Goal: Obtain resource: Obtain resource

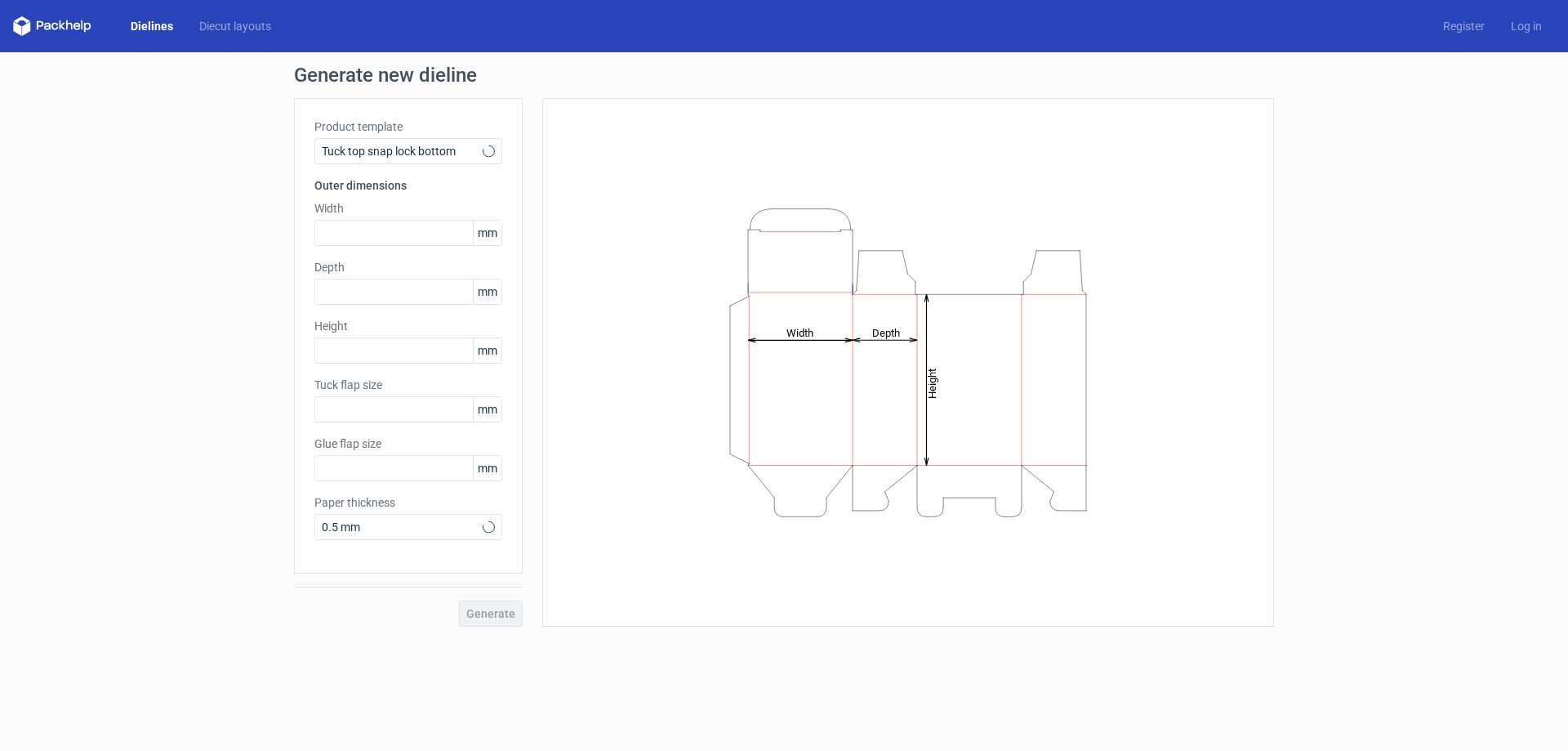
type input "15"
type input "10"
click at [493, 155] on icon at bounding box center [489, 150] width 12 height 13
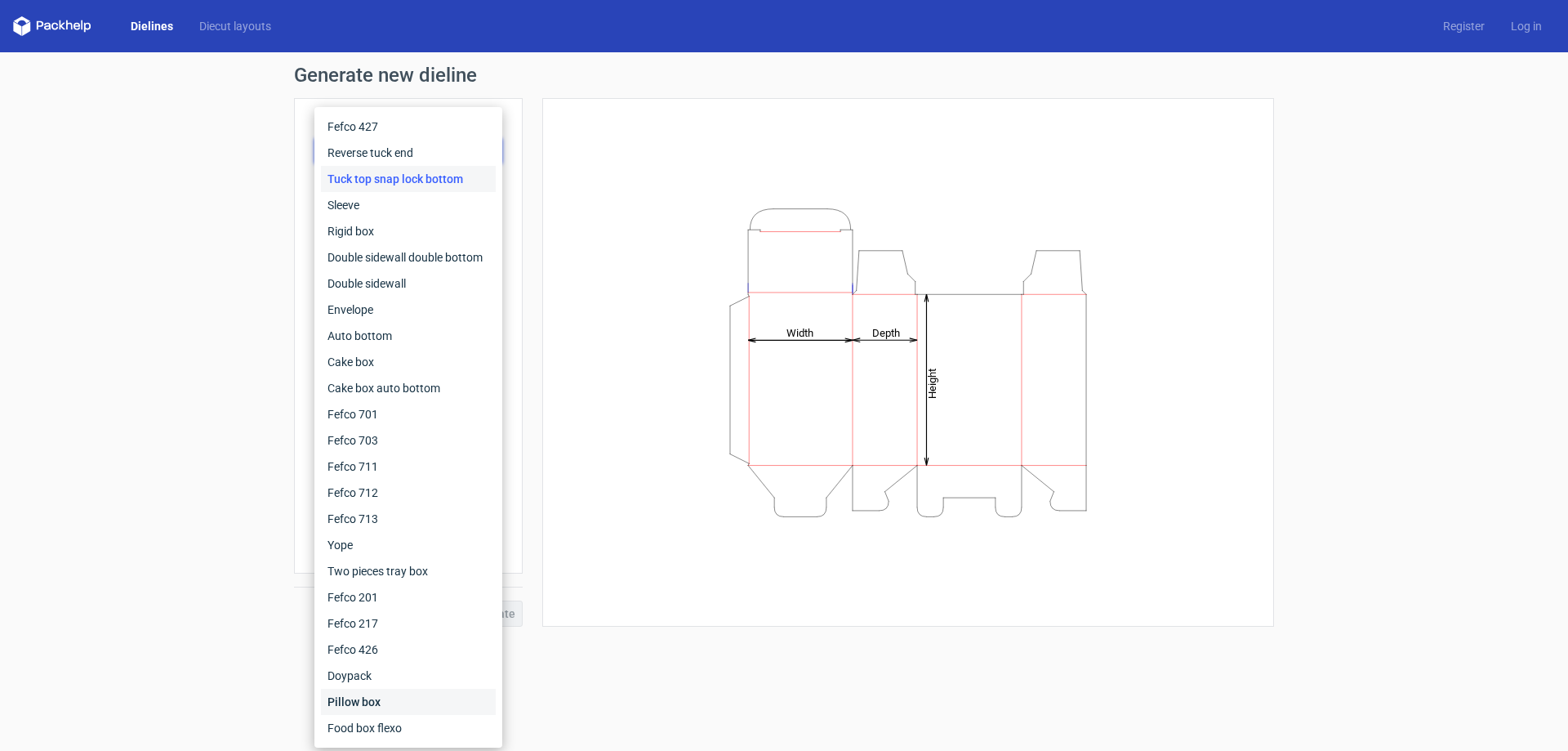
click at [355, 701] on div "Pillow box" at bounding box center [409, 702] width 175 height 27
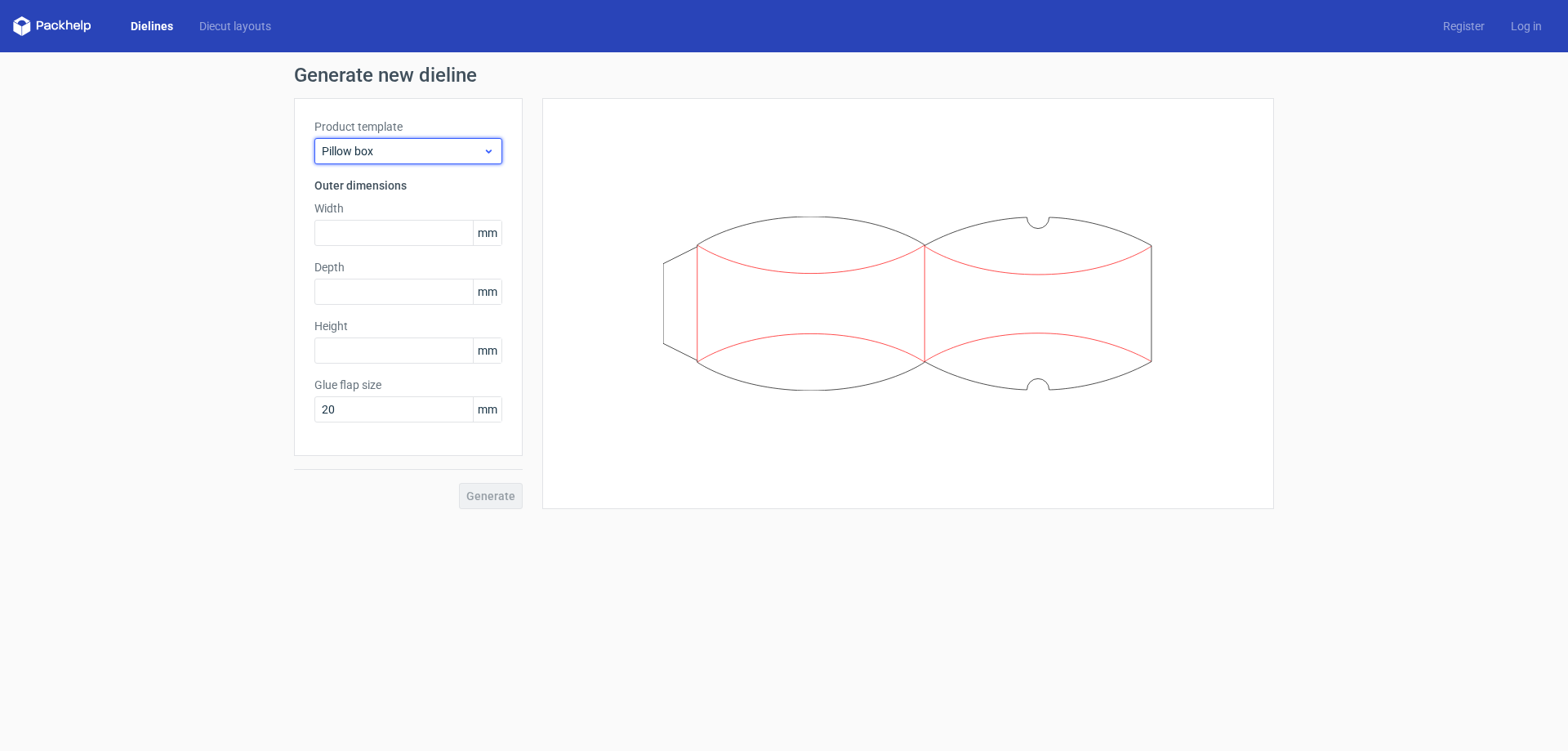
click at [489, 153] on use at bounding box center [489, 151] width 5 height 4
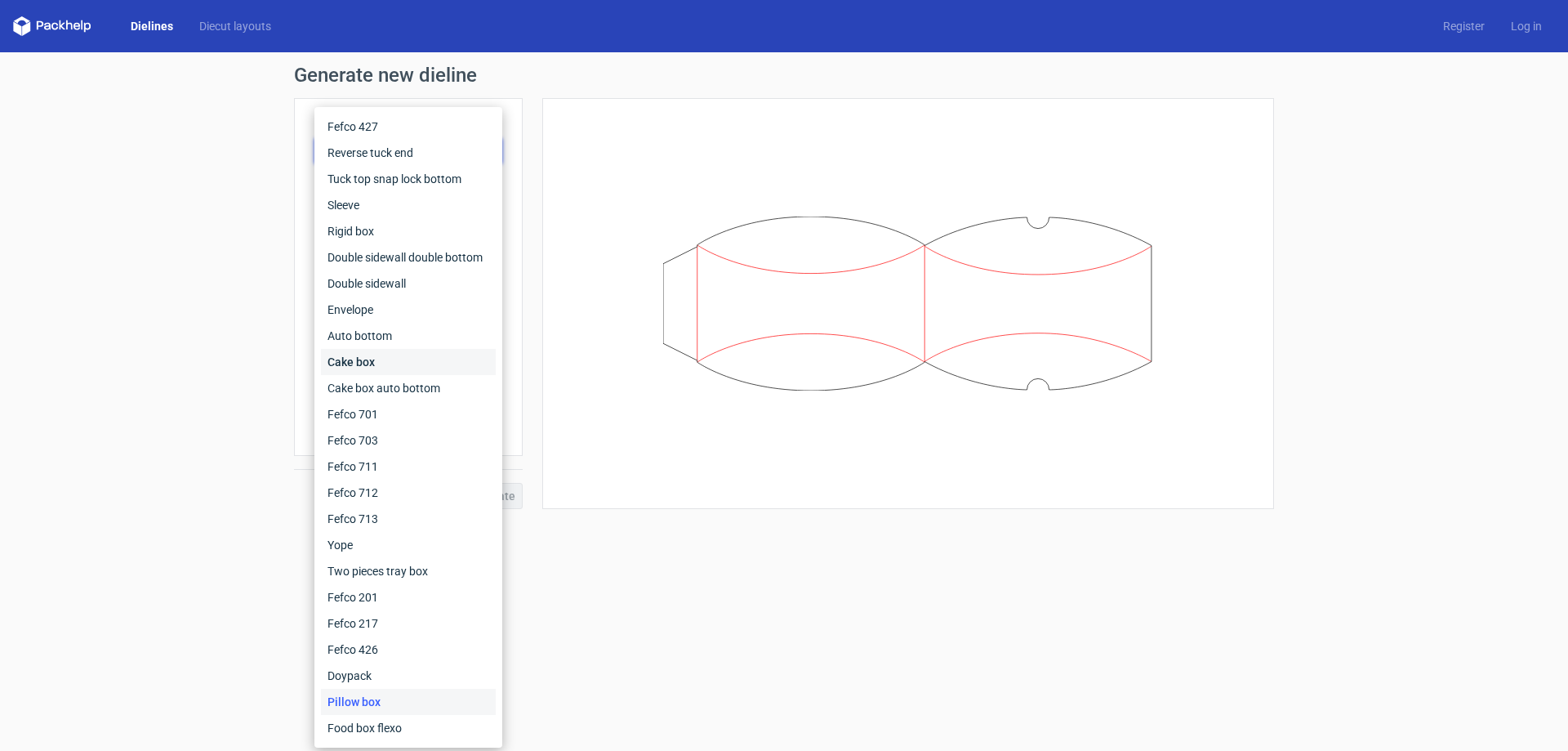
click at [365, 370] on div "Cake box" at bounding box center [409, 362] width 175 height 27
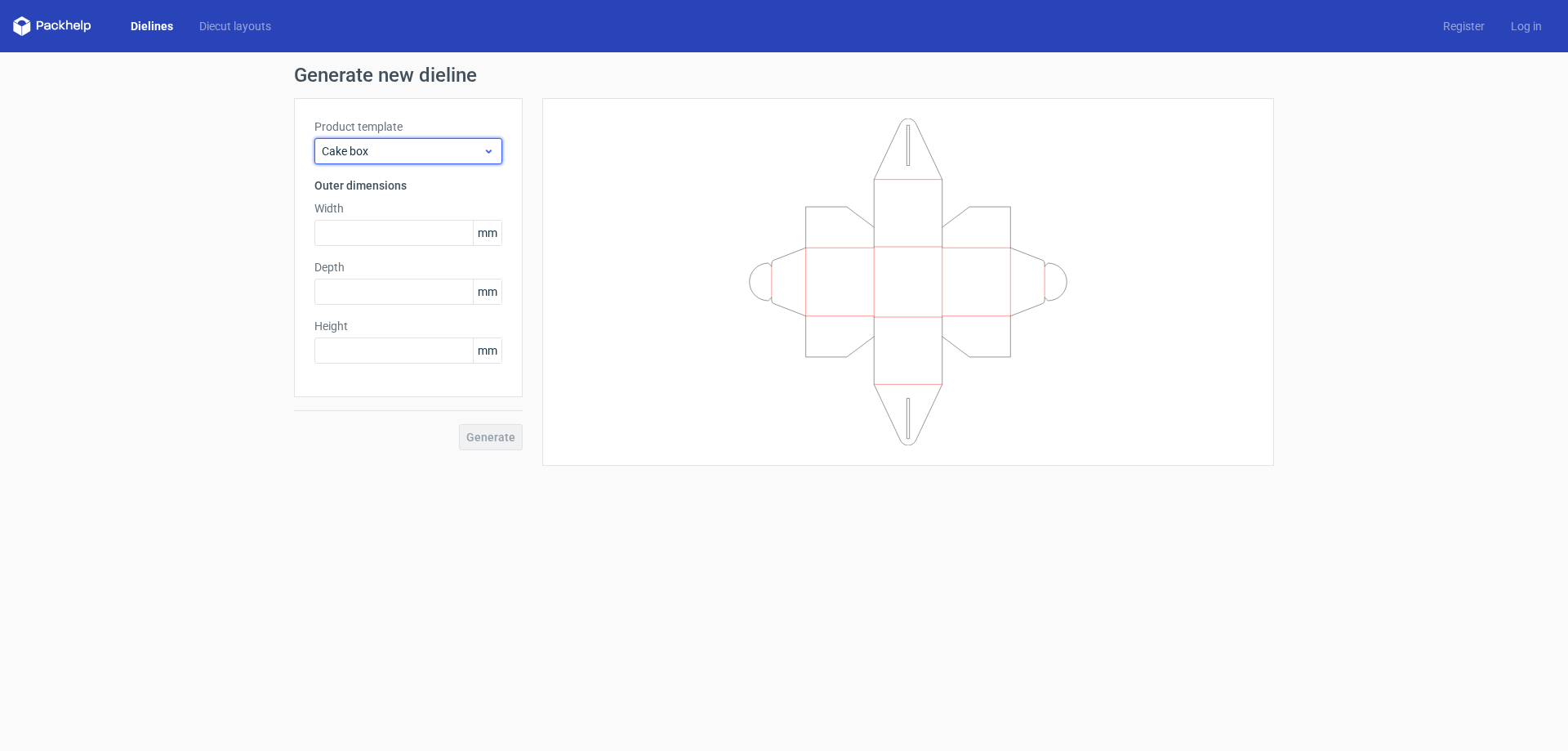
click at [489, 152] on use at bounding box center [489, 151] width 5 height 4
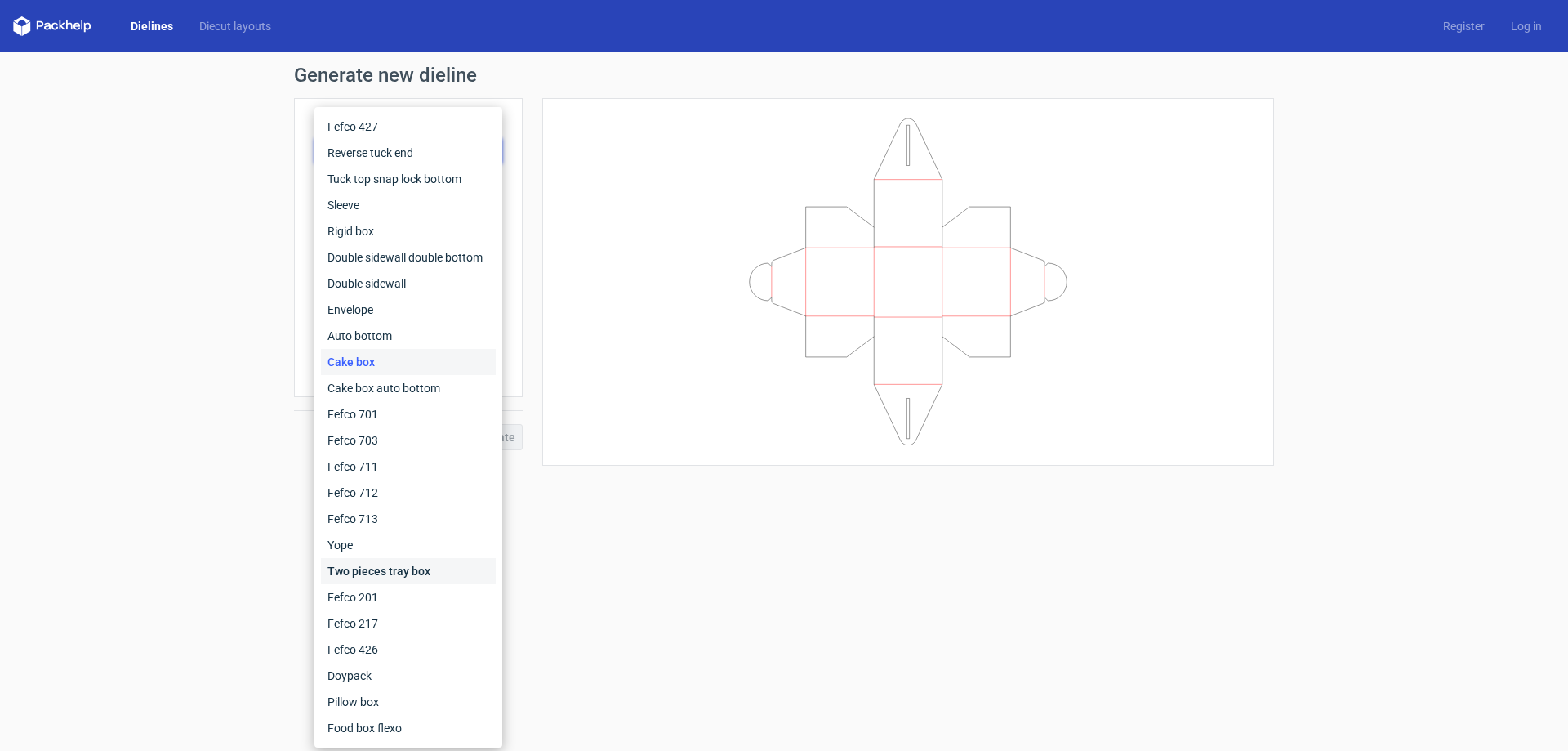
click at [420, 566] on div "Two pieces tray box" at bounding box center [409, 571] width 175 height 27
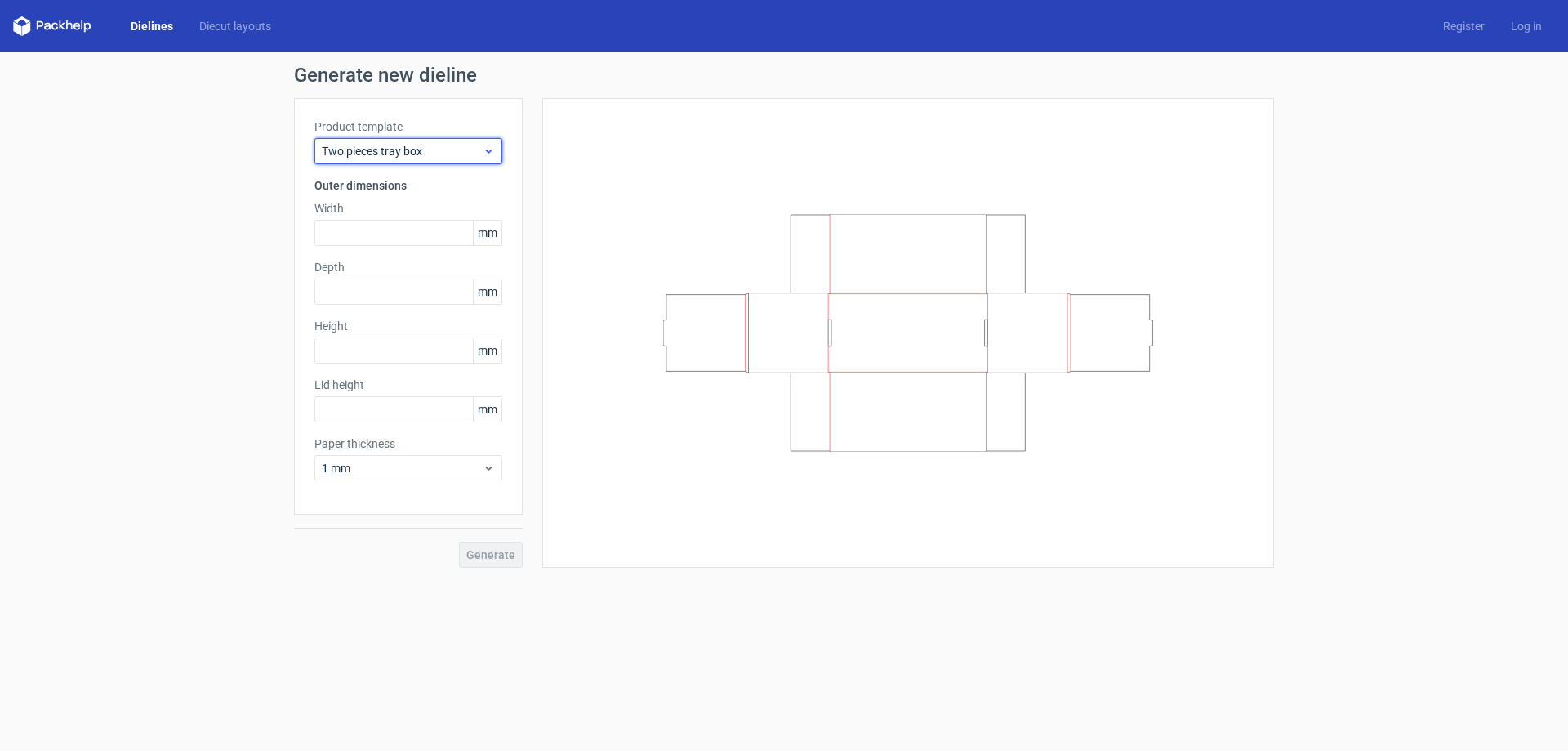
click at [487, 155] on icon at bounding box center [489, 150] width 12 height 13
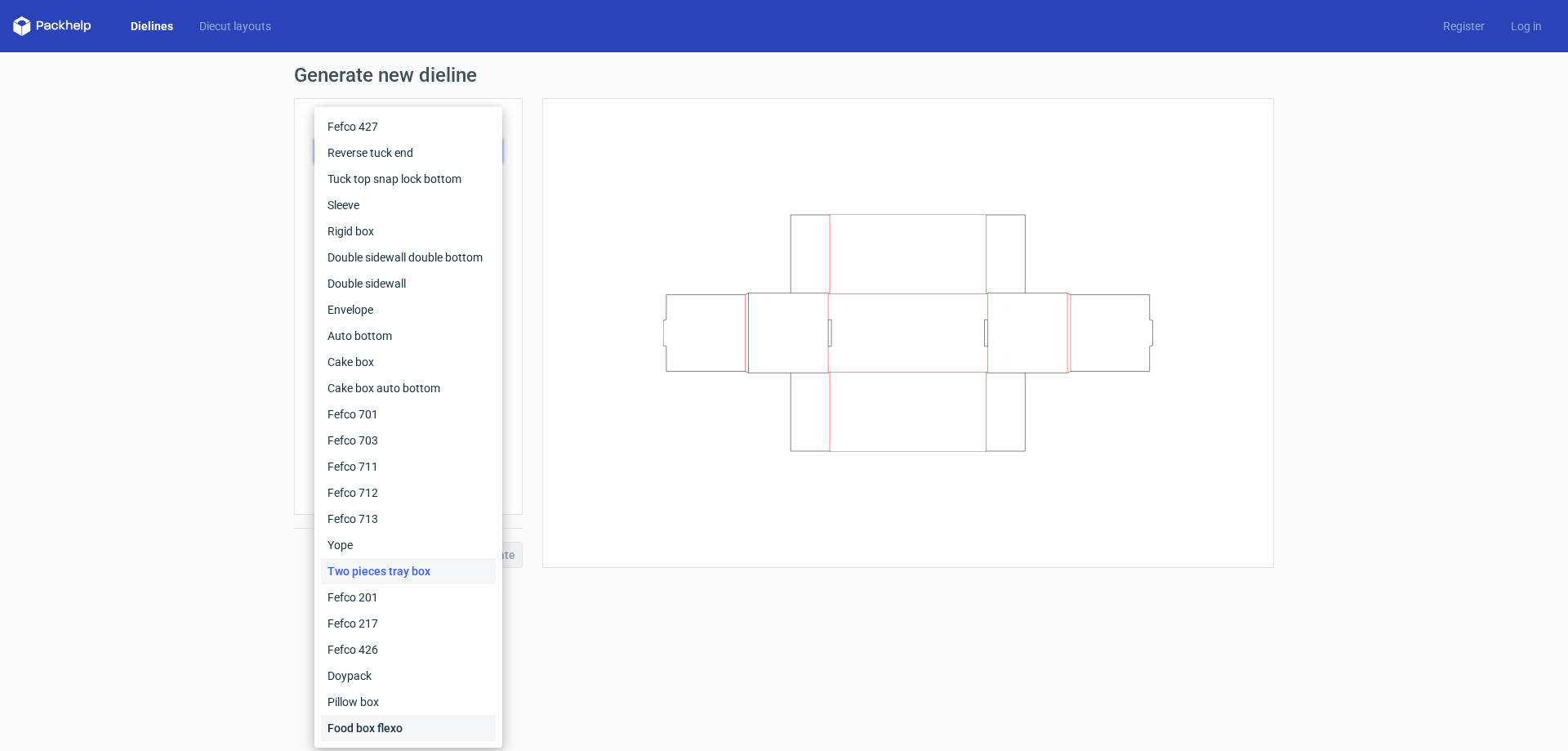
click at [363, 721] on div "Food box flexo" at bounding box center [409, 728] width 175 height 27
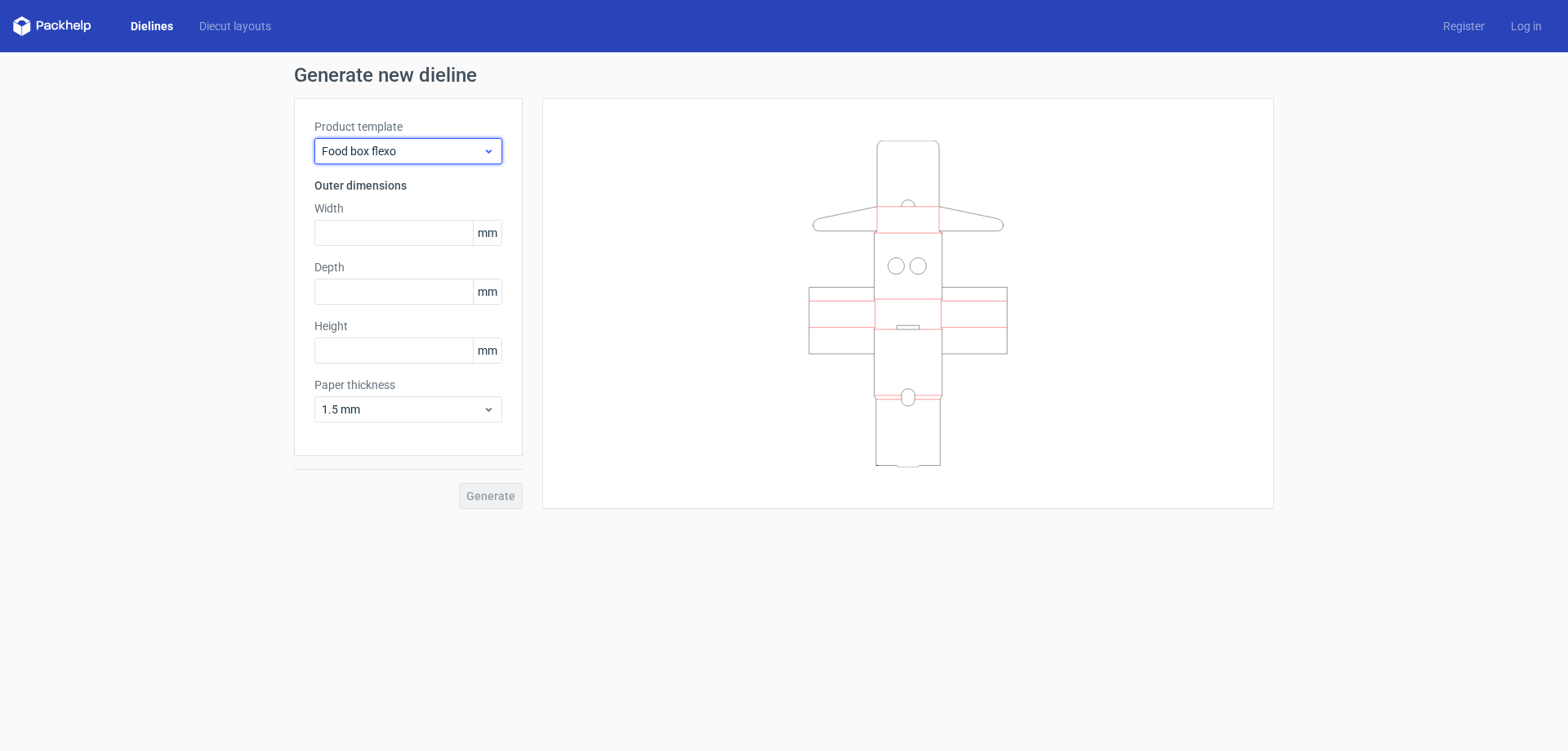
click at [417, 155] on span "Food box flexo" at bounding box center [402, 151] width 161 height 16
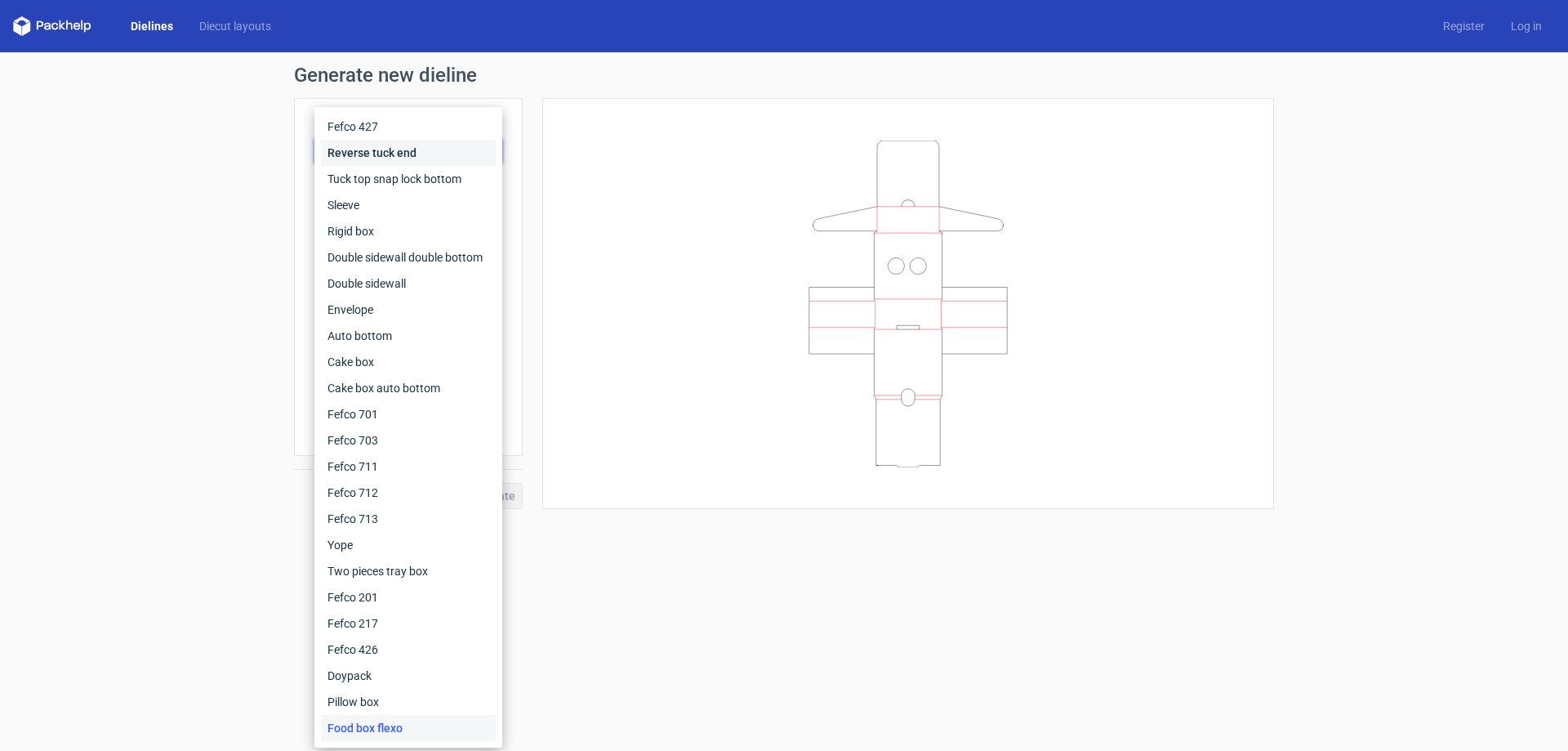
click at [377, 155] on div "Reverse tuck end" at bounding box center [409, 153] width 175 height 27
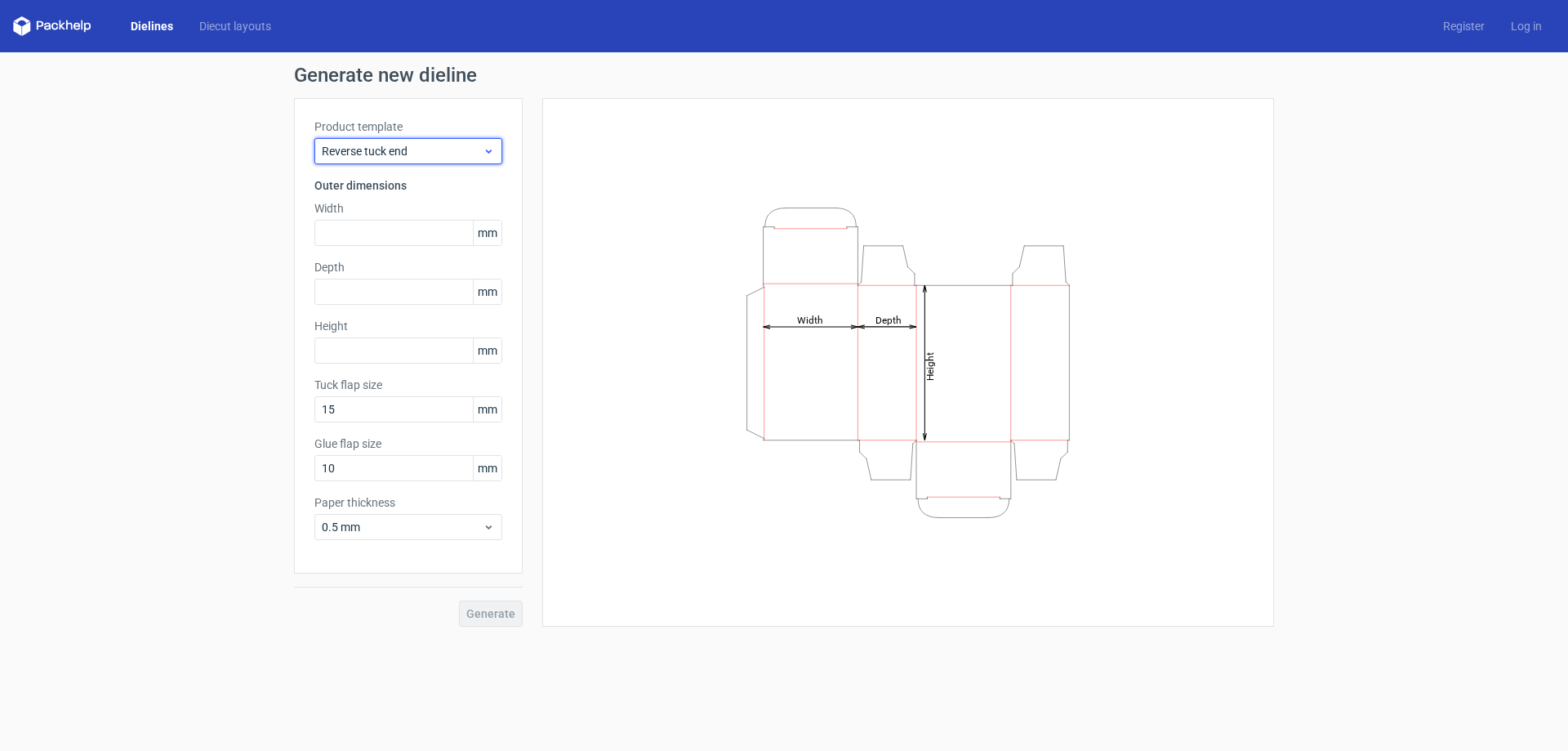
click at [419, 145] on span "Reverse tuck end" at bounding box center [402, 151] width 161 height 16
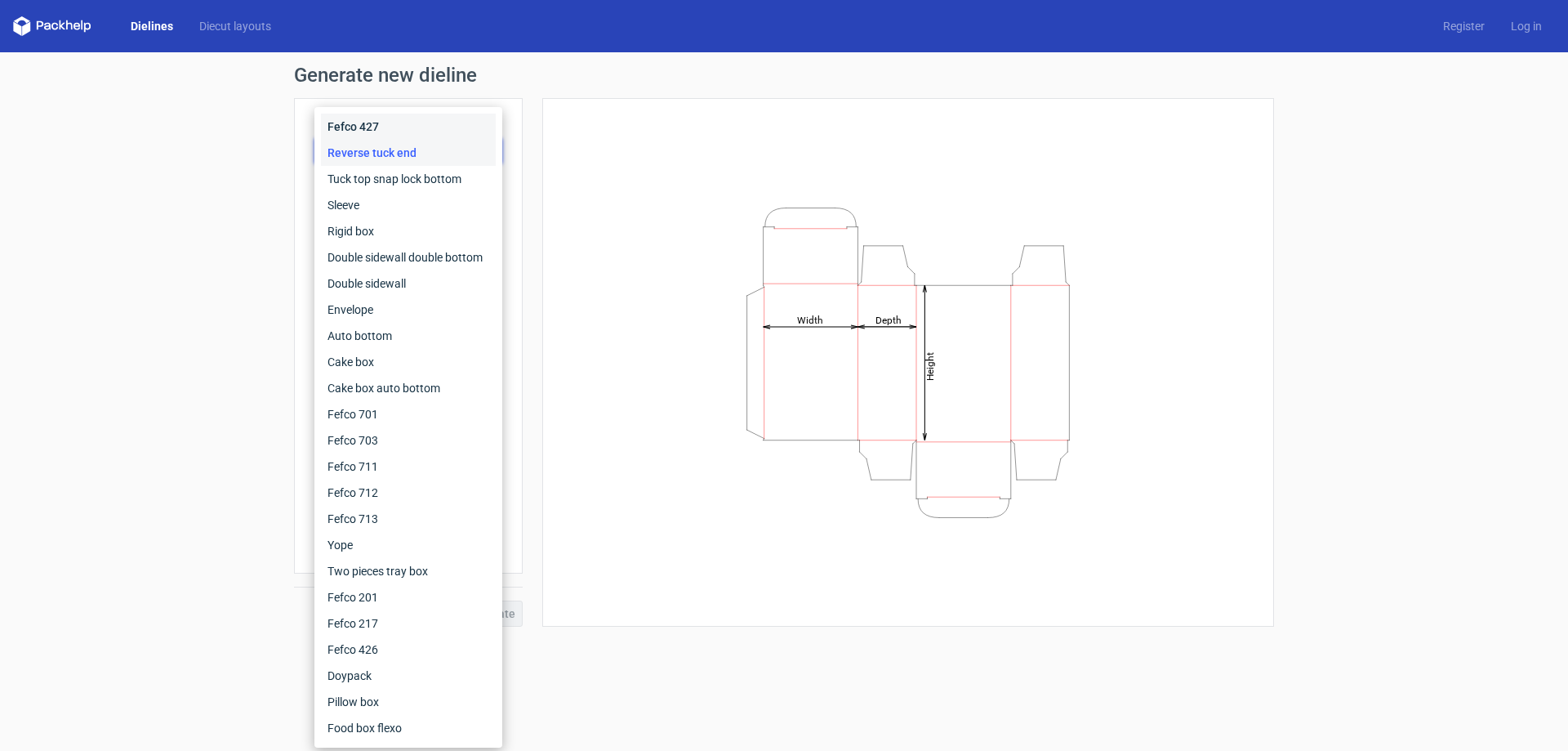
click at [388, 126] on div "Fefco 427" at bounding box center [409, 126] width 175 height 27
